Goal: Task Accomplishment & Management: Use online tool/utility

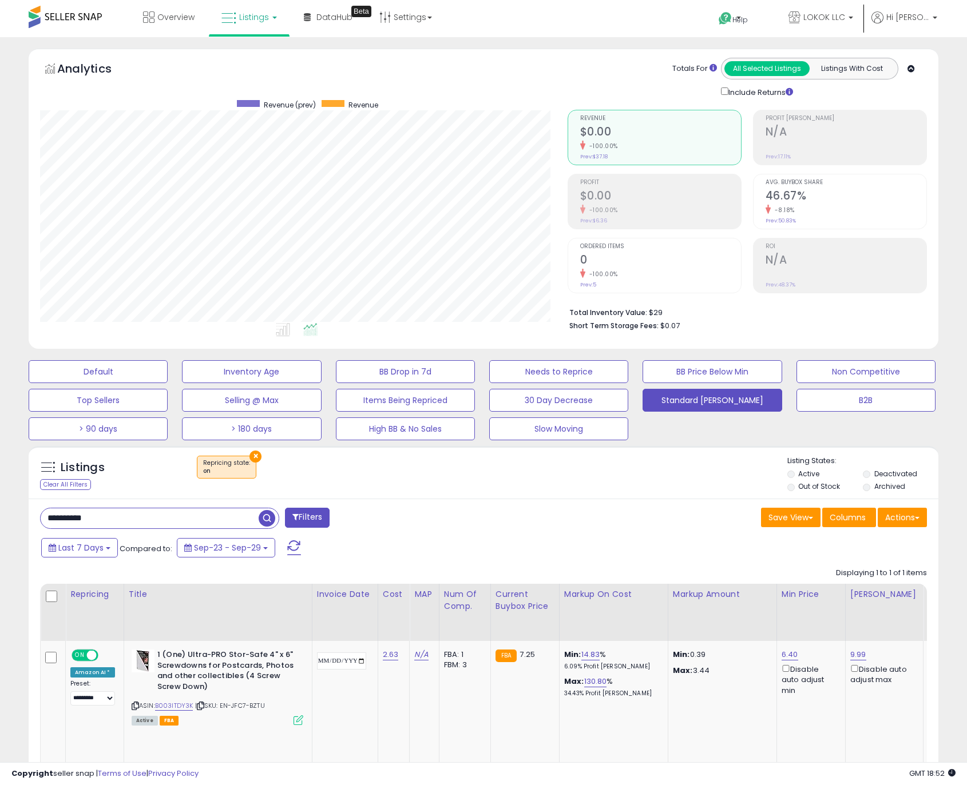
select select "**"
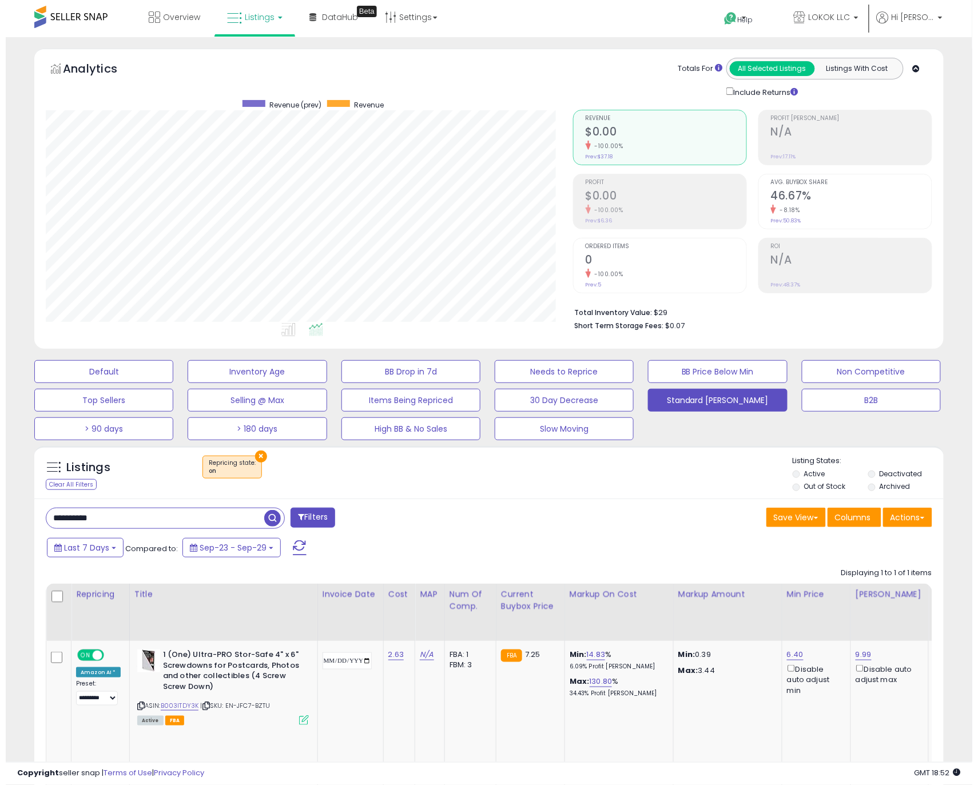
scroll to position [234, 527]
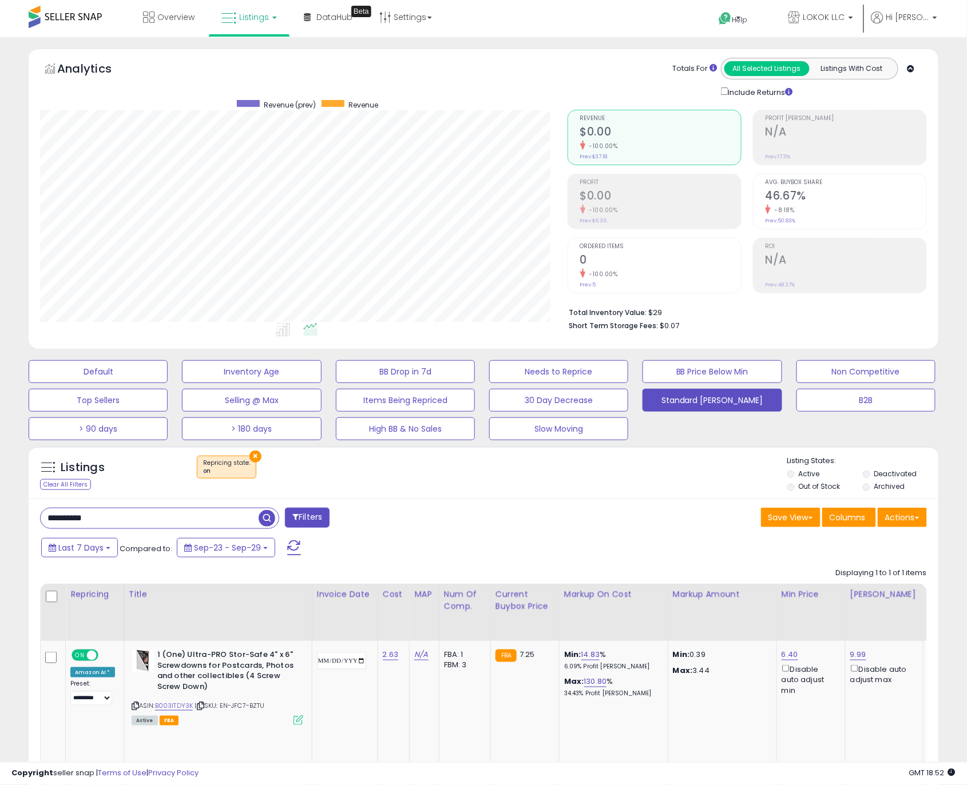
drag, startPoint x: 136, startPoint y: 515, endPoint x: 122, endPoint y: 513, distance: 13.9
click at [122, 513] on input "**********" at bounding box center [150, 519] width 218 height 20
paste input "**********"
drag, startPoint x: 161, startPoint y: 524, endPoint x: -162, endPoint y: 509, distance: 324.1
click at [0, 509] on html "Unable to login Retrieving listings data.. has not yet accepted the Terms of Us…" at bounding box center [483, 392] width 967 height 785
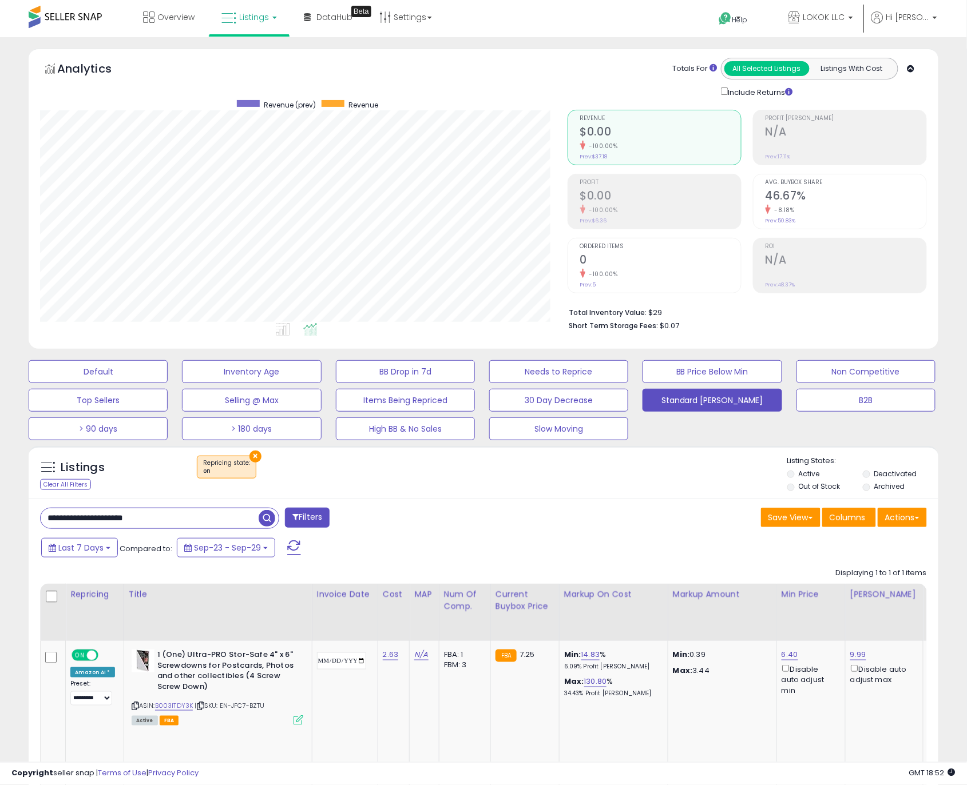
paste input "text"
click at [264, 522] on span "button" at bounding box center [267, 518] width 17 height 17
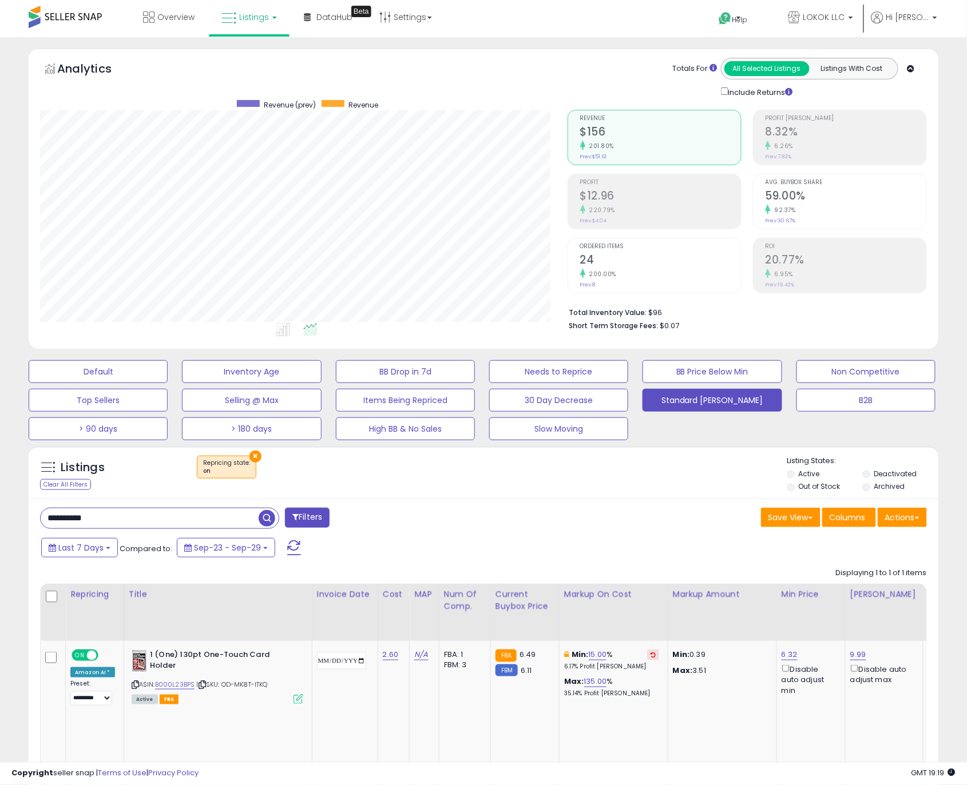
drag, startPoint x: 137, startPoint y: 520, endPoint x: -211, endPoint y: 474, distance: 350.8
click at [0, 474] on html "Unable to login Retrieving listings data.. has not yet accepted the Terms of Us…" at bounding box center [483, 392] width 967 height 785
paste input "text"
click at [267, 522] on span "button" at bounding box center [267, 518] width 17 height 17
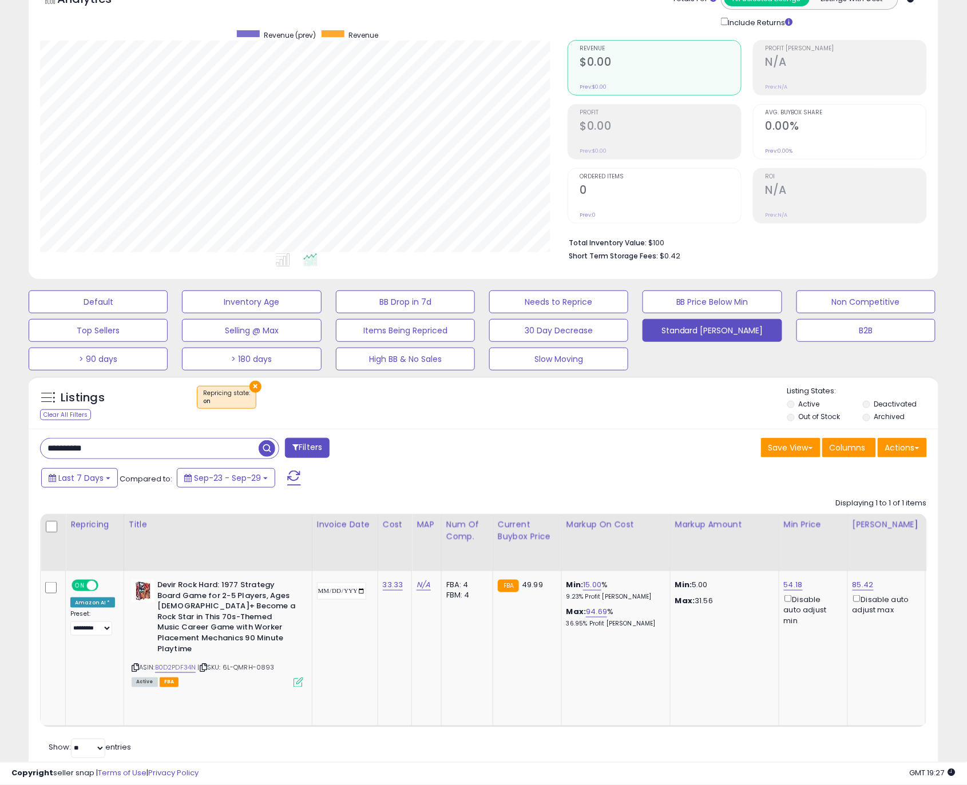
drag, startPoint x: 140, startPoint y: 444, endPoint x: -38, endPoint y: 439, distance: 178.0
click at [0, 439] on html "Unable to login Retrieving listings data.. has not yet accepted the Terms of Us…" at bounding box center [483, 322] width 967 height 785
paste input "text"
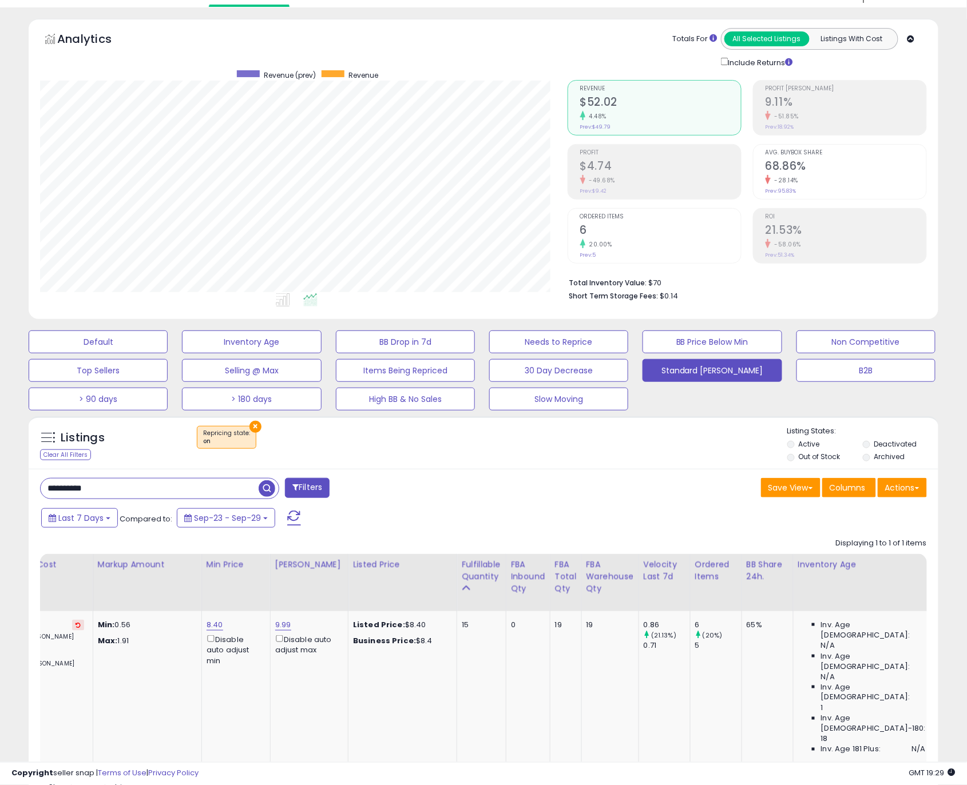
scroll to position [0, 0]
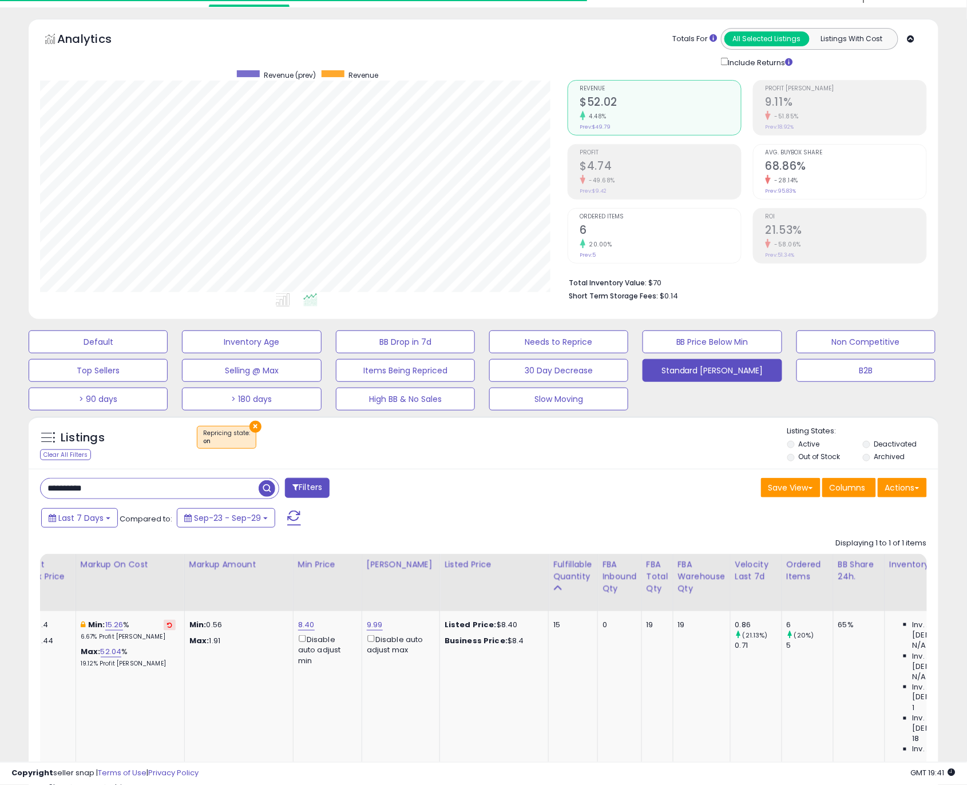
drag, startPoint x: 138, startPoint y: 479, endPoint x: -47, endPoint y: 479, distance: 185.9
click at [0, 479] on html "Unable to login Retrieving listings data.. has not yet accepted the Terms of Us…" at bounding box center [483, 362] width 967 height 785
paste input "text"
drag, startPoint x: 113, startPoint y: 491, endPoint x: -71, endPoint y: 486, distance: 184.3
click at [0, 486] on html "Unable to login Retrieving listings data.. has not yet accepted the Terms of Us…" at bounding box center [483, 362] width 967 height 785
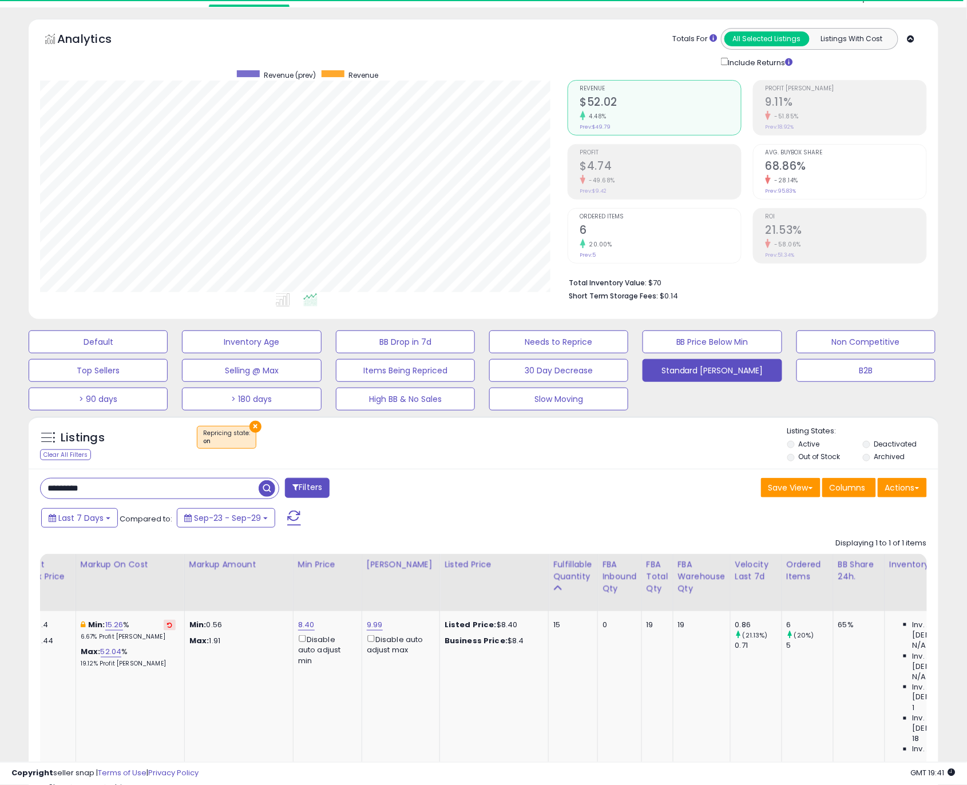
paste input "*"
type input "**********"
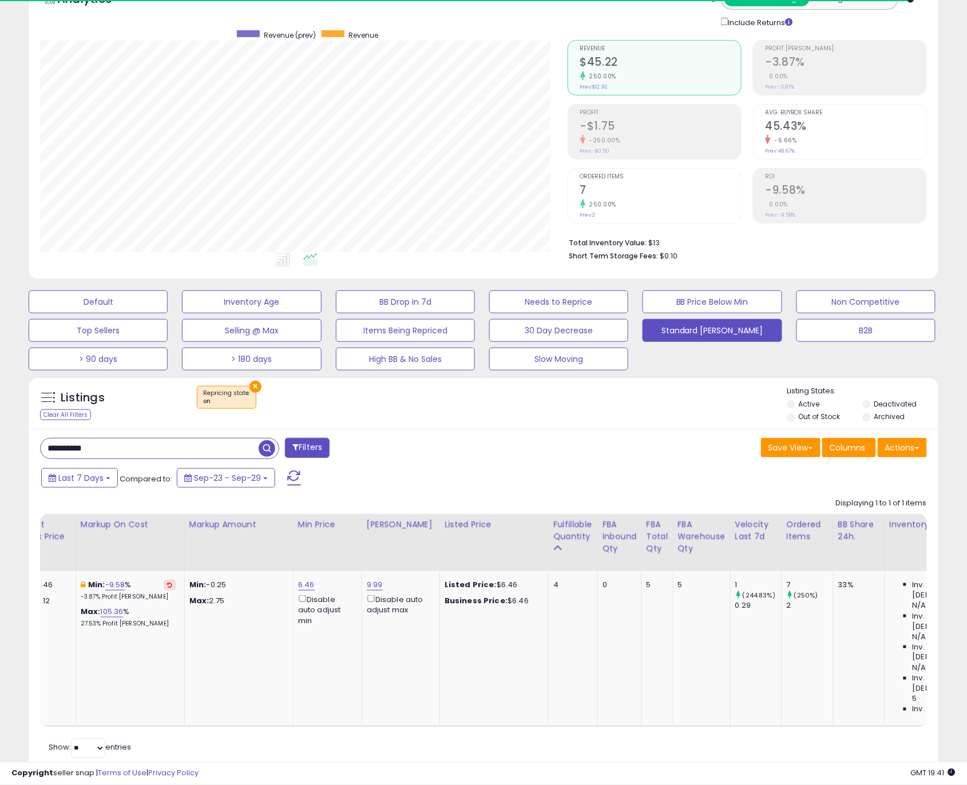
scroll to position [234, 527]
drag, startPoint x: 428, startPoint y: 699, endPoint x: 319, endPoint y: 696, distance: 109.3
click at [319, 697] on div "Retrieving listings data.. Displaying 1 to 1 of 1 items Repricing Title ON" at bounding box center [483, 627] width 887 height 269
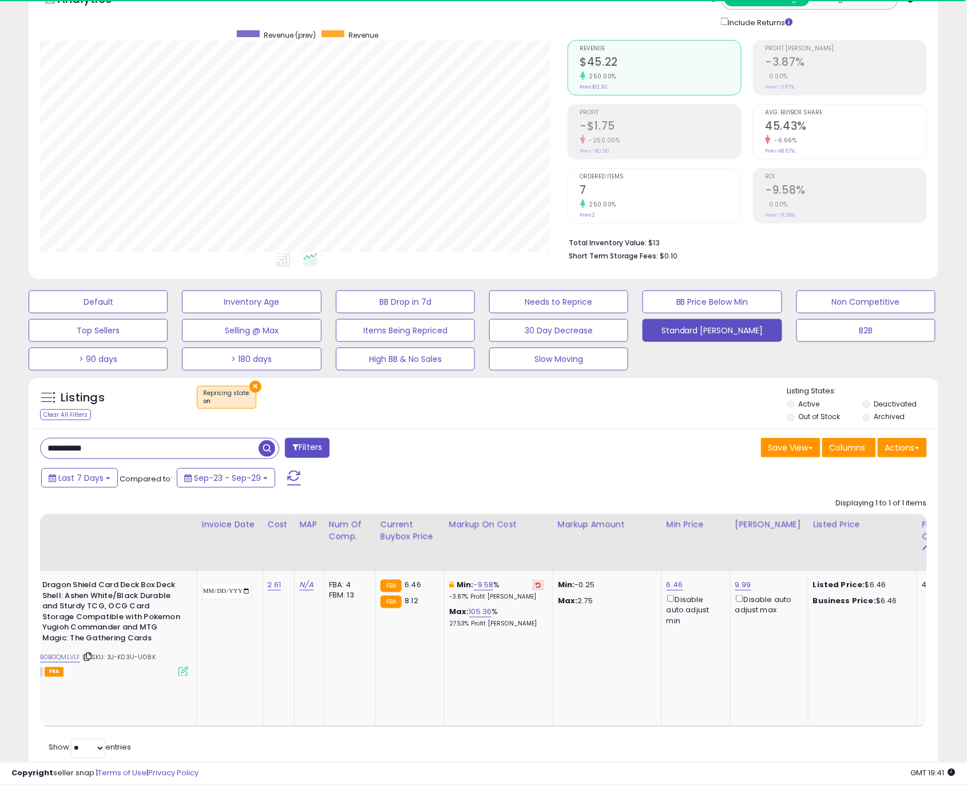
scroll to position [0, 122]
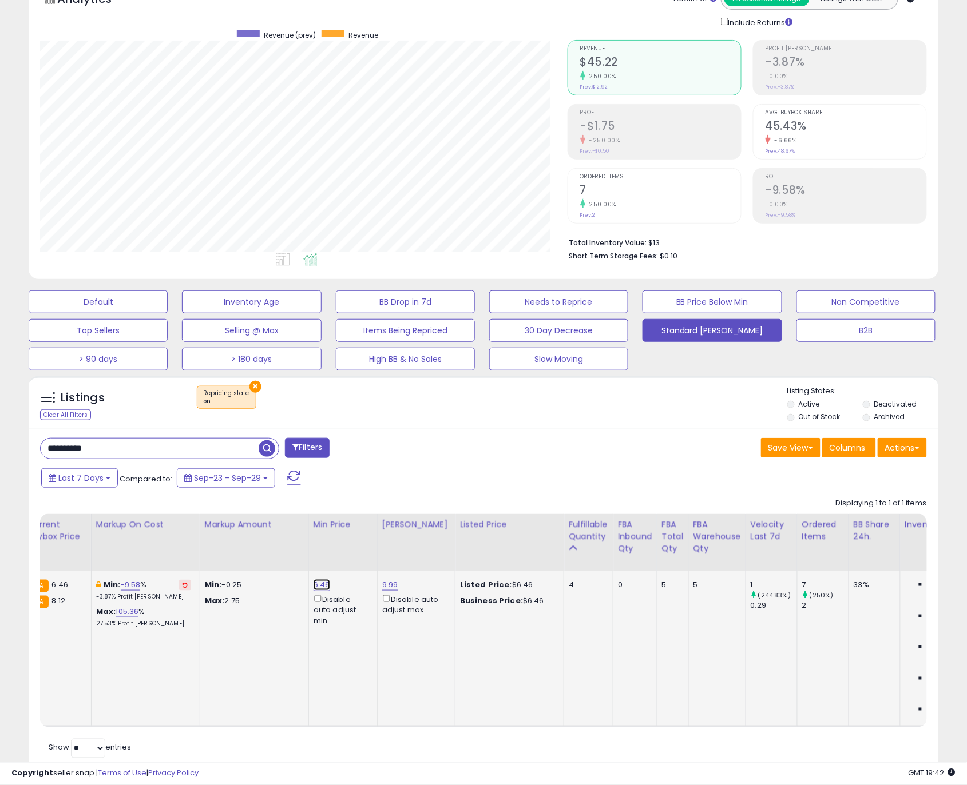
click at [329, 585] on link "6.46" at bounding box center [321, 584] width 17 height 11
drag, startPoint x: 287, startPoint y: 547, endPoint x: 251, endPoint y: 547, distance: 36.6
click at [251, 547] on input "****" at bounding box center [298, 545] width 102 height 19
click at [542, 616] on td "Listed Price: $6.46 Business Price: $6.46" at bounding box center [509, 648] width 109 height 155
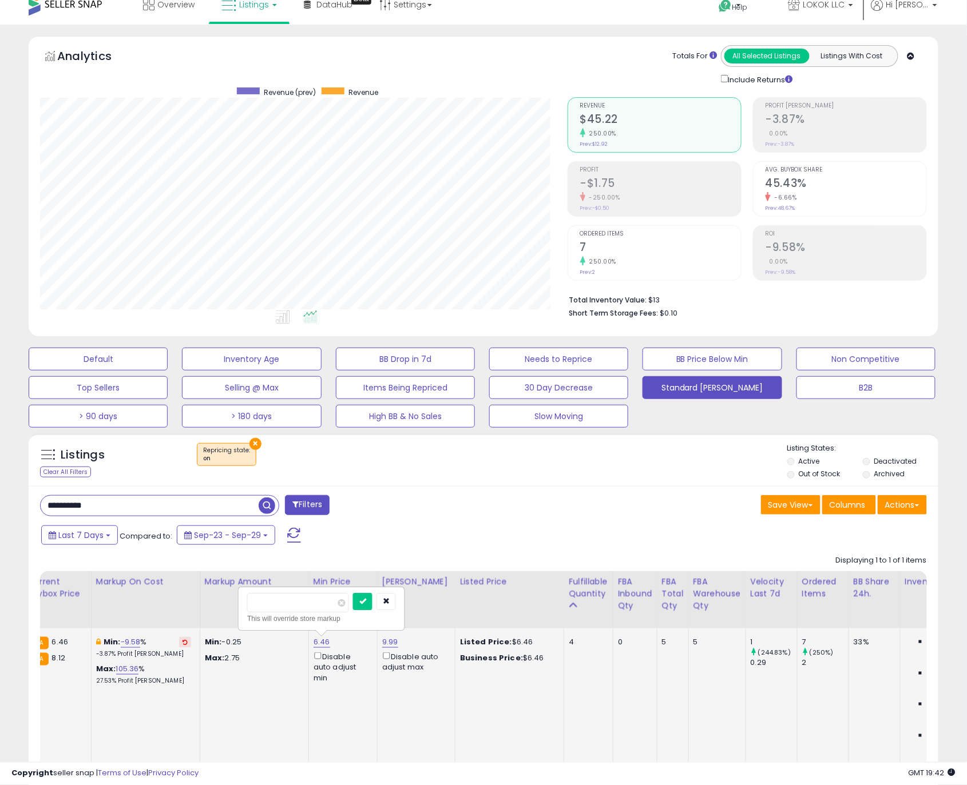
drag, startPoint x: 541, startPoint y: 623, endPoint x: 569, endPoint y: 633, distance: 29.1
drag, startPoint x: 509, startPoint y: 669, endPoint x: 549, endPoint y: 669, distance: 40.6
click at [141, 641] on link "-9.58" at bounding box center [131, 642] width 20 height 11
drag, startPoint x: 126, startPoint y: 608, endPoint x: -18, endPoint y: 611, distance: 144.2
click at [0, 611] on html "Unable to login Retrieving listings data.. has not yet accepted the Terms of Us…" at bounding box center [483, 379] width 967 height 785
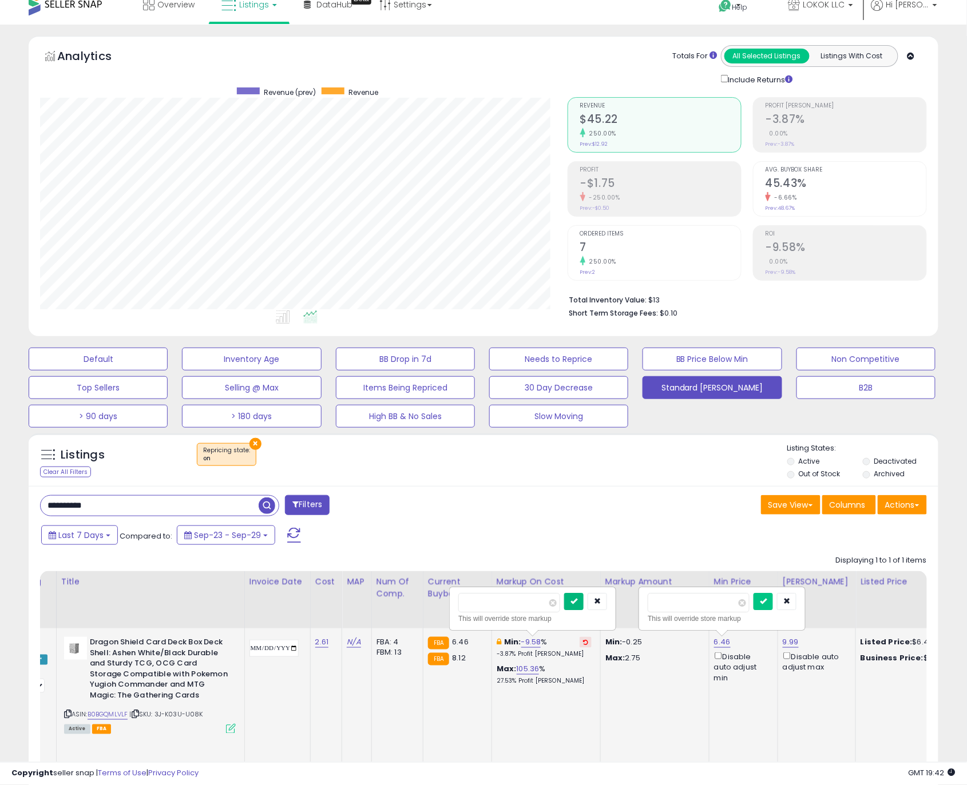
type input "**"
click at [577, 605] on icon "submit" at bounding box center [573, 601] width 7 height 7
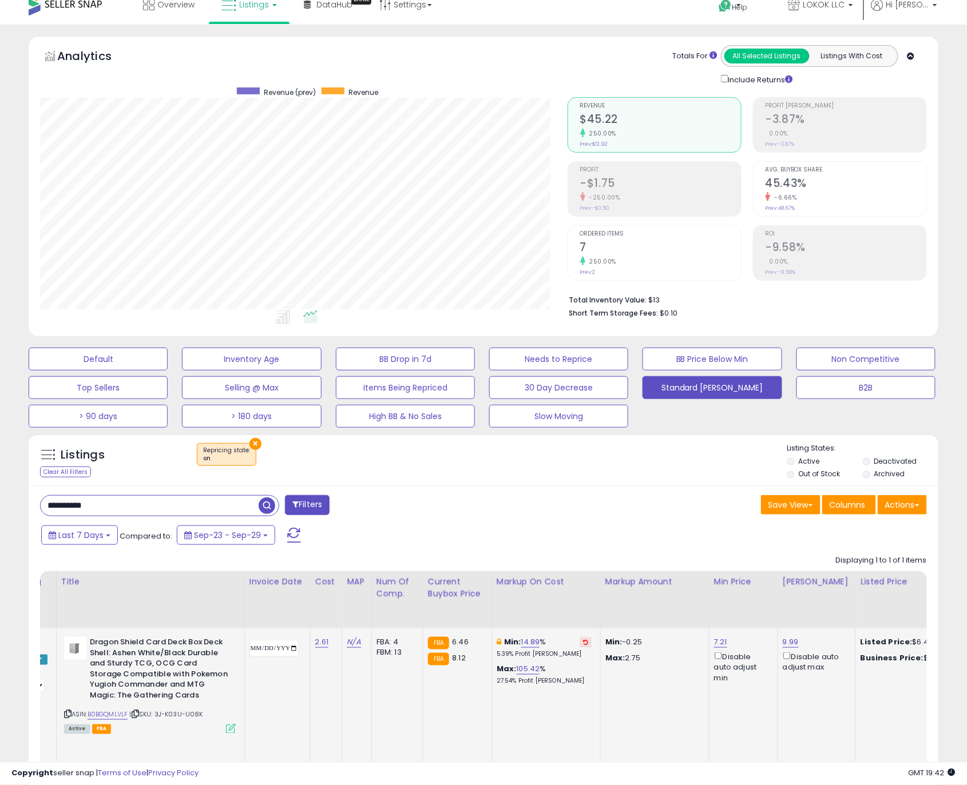
click at [708, 693] on td "Min: -0.25 Max: 2.75" at bounding box center [654, 706] width 109 height 155
drag, startPoint x: 114, startPoint y: 507, endPoint x: -94, endPoint y: 495, distance: 208.6
click at [0, 495] on html "Unable to login Retrieving listings data.. has not yet accepted the Terms of Us…" at bounding box center [483, 379] width 967 height 785
paste input "text"
type input "**********"
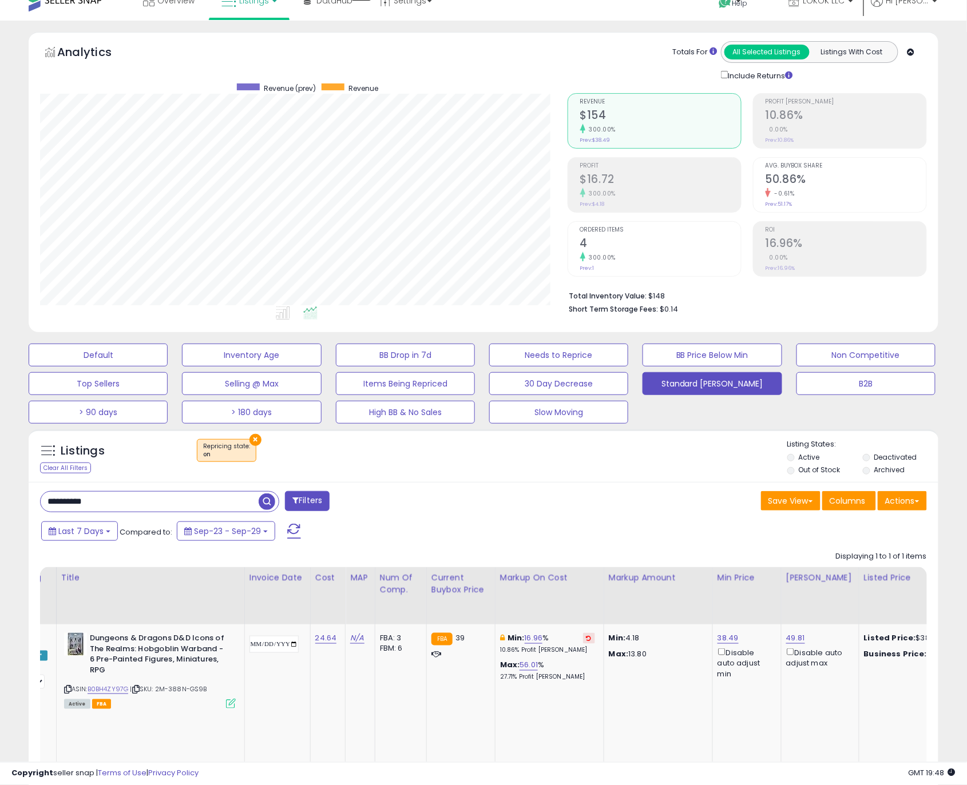
scroll to position [0, 0]
